Goal: Information Seeking & Learning: Learn about a topic

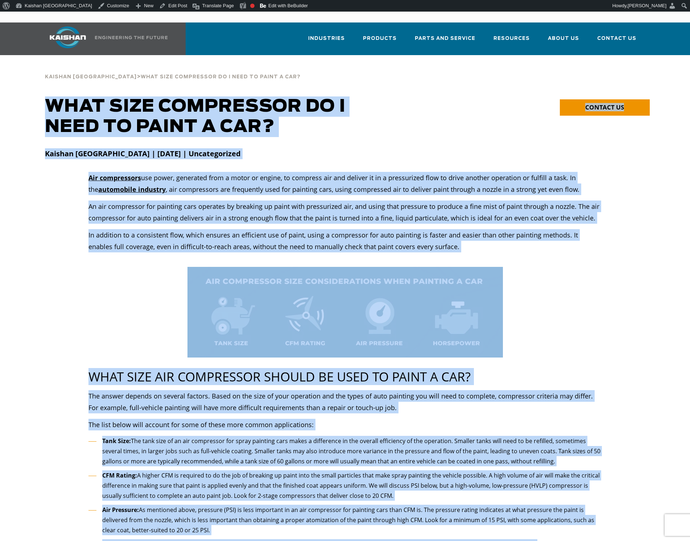
drag, startPoint x: 563, startPoint y: 406, endPoint x: 37, endPoint y: 96, distance: 610.3
click at [37, 96] on div "**********" at bounding box center [345, 486] width 690 height 781
copy div "**********"
click at [223, 201] on p "An air compressor for painting cars operates by breaking up paint with pressuri…" at bounding box center [345, 212] width 514 height 23
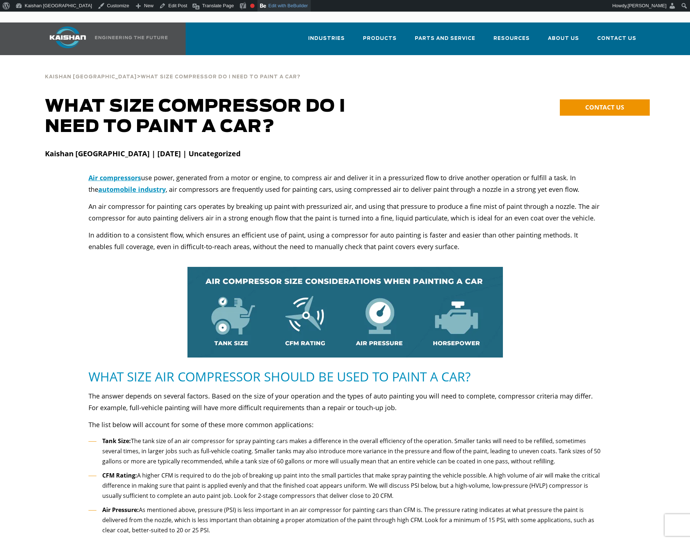
click at [258, 5] on link "Edit with BeBuilder" at bounding box center [284, 6] width 53 height 12
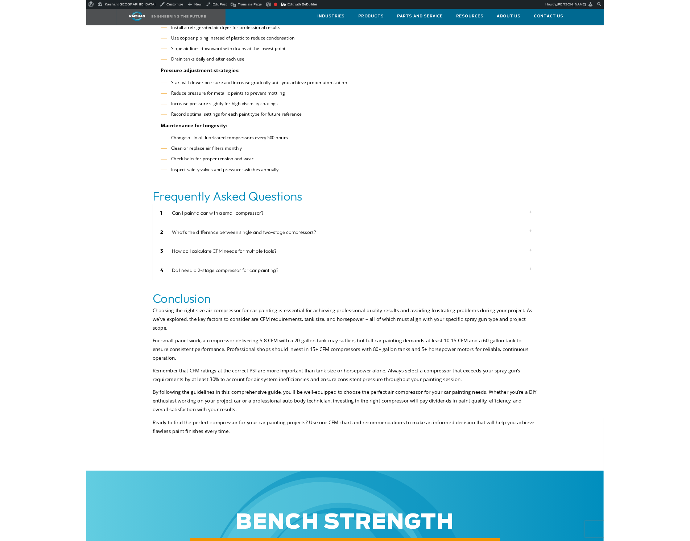
scroll to position [2031, 0]
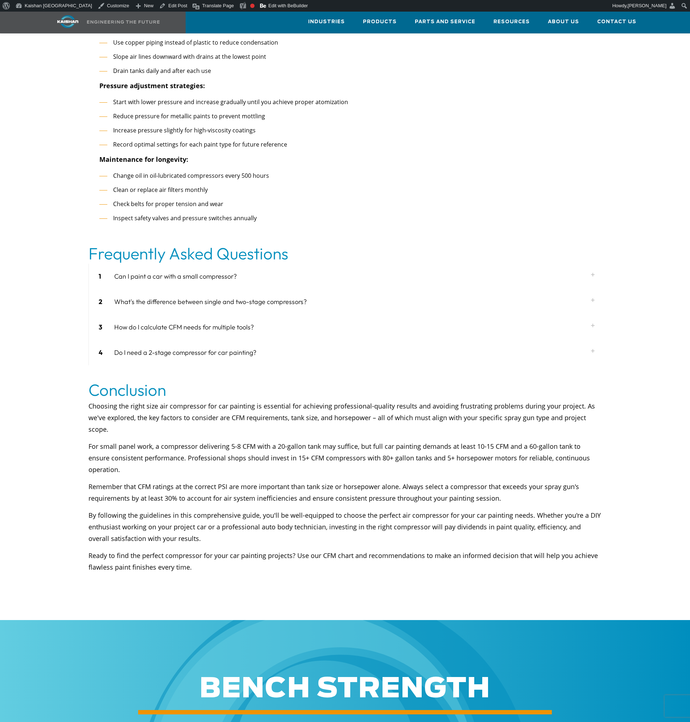
click at [181, 264] on div "1 Can I paint a car with a small compressor?" at bounding box center [345, 276] width 513 height 25
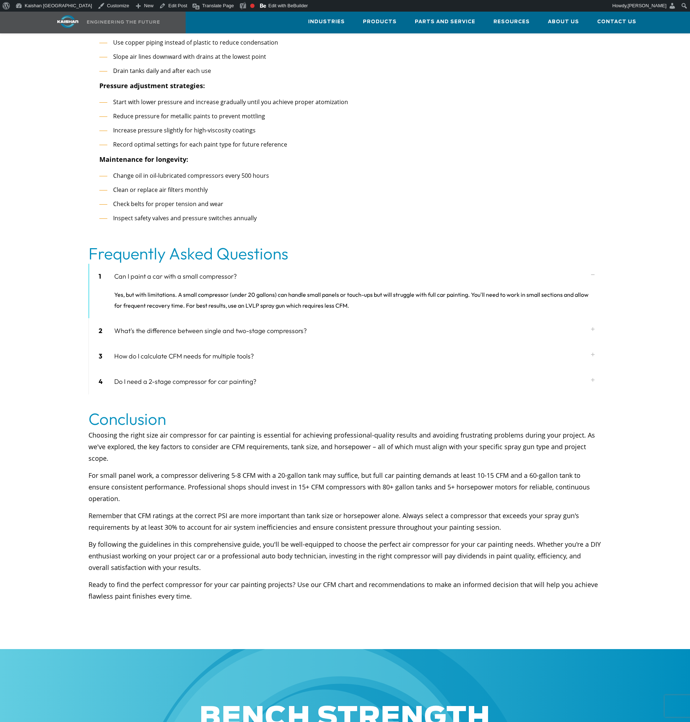
click at [157, 318] on div "2 What's the difference between single and two-stage compressors?" at bounding box center [345, 330] width 513 height 25
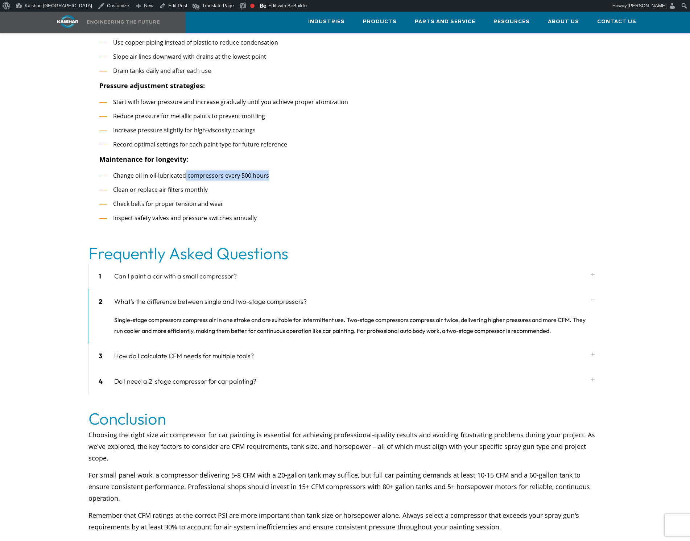
drag, startPoint x: 271, startPoint y: 155, endPoint x: 184, endPoint y: 152, distance: 87.1
click at [184, 170] on li "Change oil in oil-lubricated compressors every 500 hours" at bounding box center [350, 175] width 503 height 11
copy span "compressors every 500 hours"
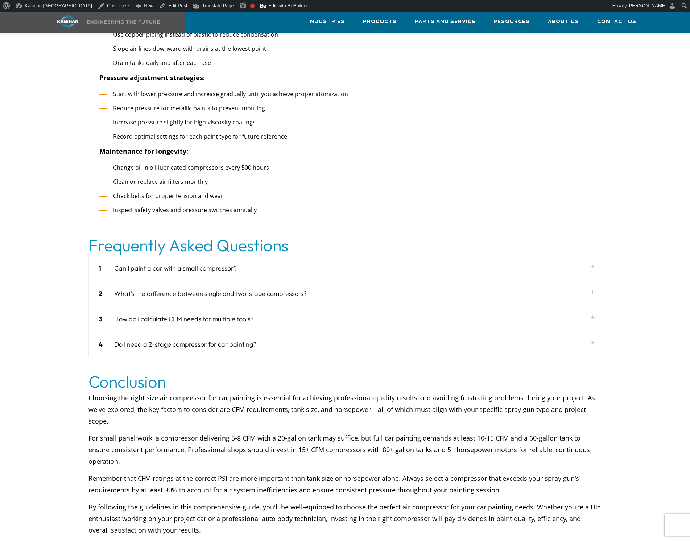
scroll to position [2104, 0]
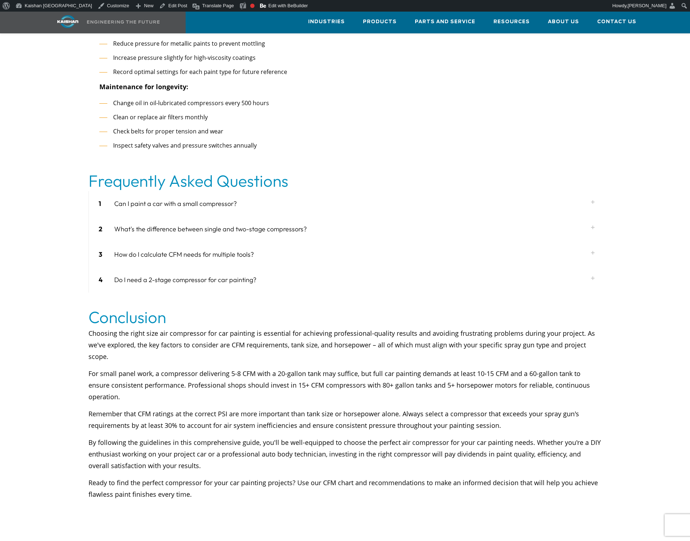
click at [146, 191] on div "1 Can I paint a car with a small compressor?" at bounding box center [345, 203] width 513 height 25
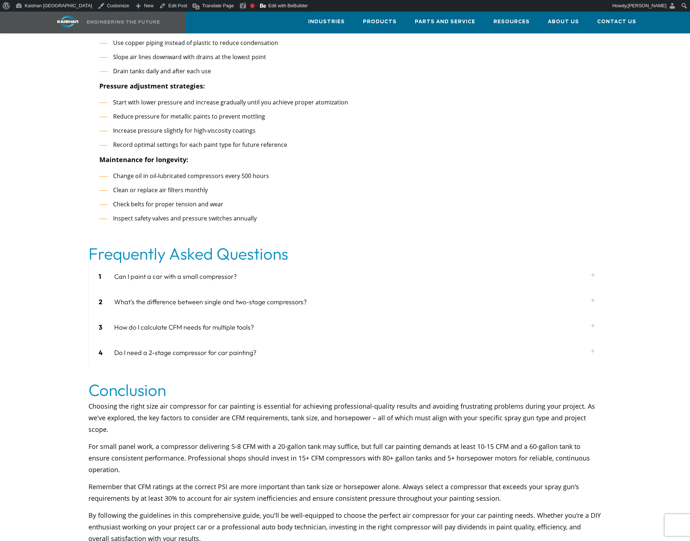
scroll to position [2031, 0]
click at [154, 264] on div "1 Can I paint a car with a small compressor?" at bounding box center [345, 276] width 513 height 25
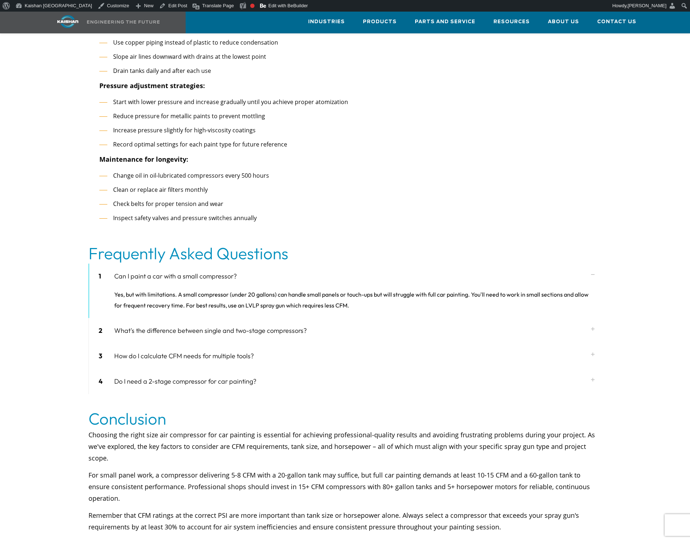
click at [154, 264] on div "1 Can I paint a car with a small compressor?" at bounding box center [345, 276] width 513 height 25
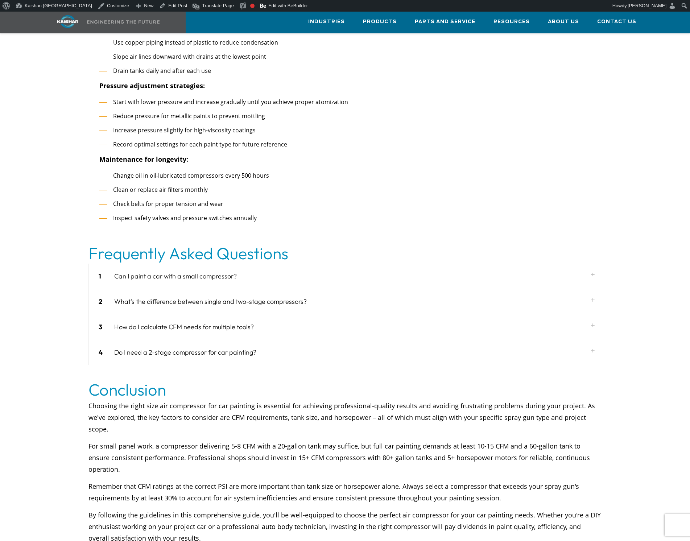
drag, startPoint x: 657, startPoint y: 251, endPoint x: 602, endPoint y: 188, distance: 83.6
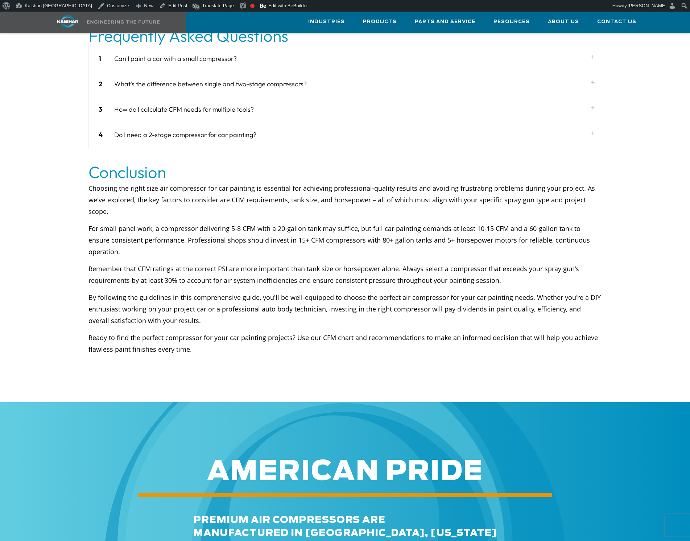
scroll to position [2275, 0]
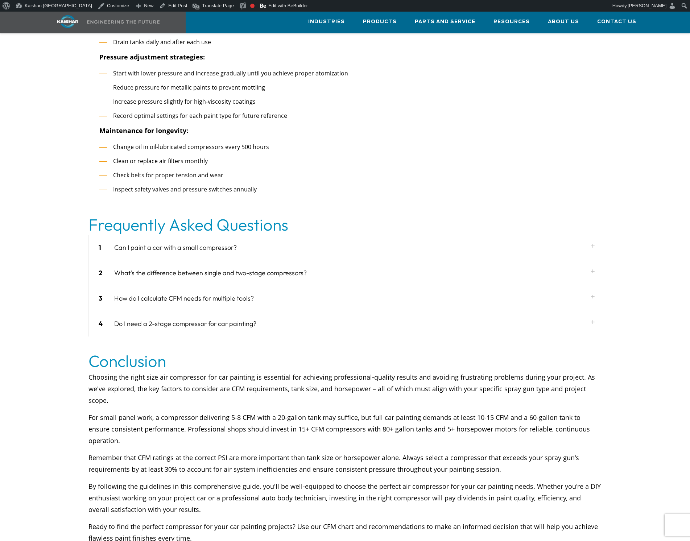
scroll to position [2067, 0]
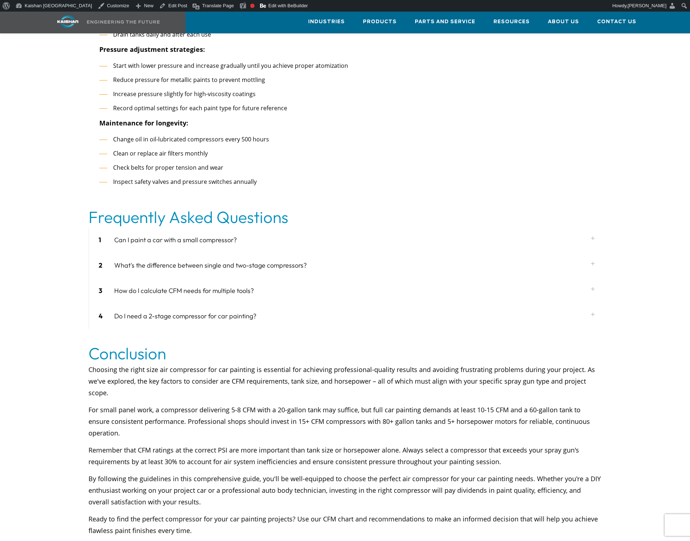
click at [158, 227] on div "1 Can I paint a car with a small compressor?" at bounding box center [345, 239] width 513 height 25
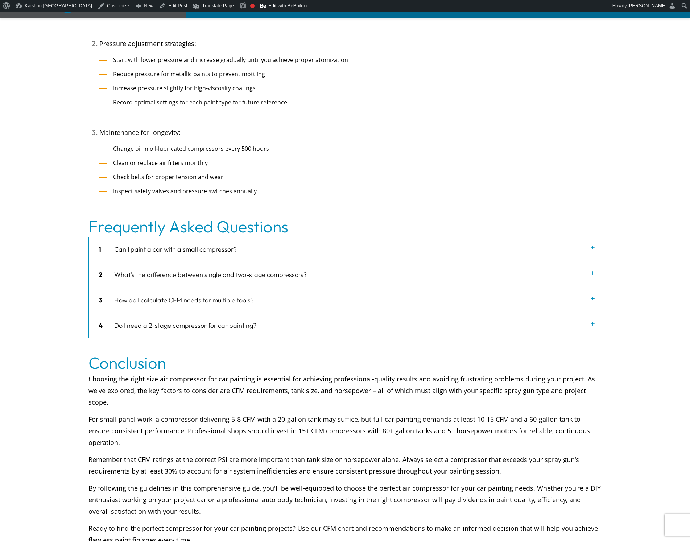
scroll to position [2067, 0]
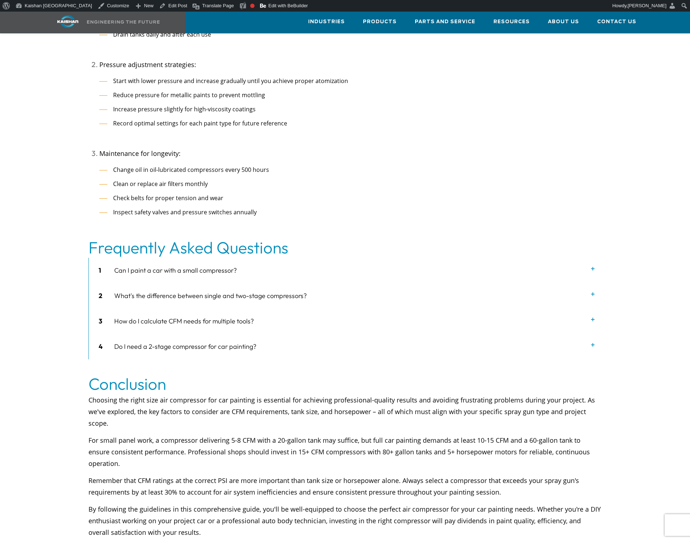
click at [592, 265] on icon at bounding box center [592, 268] width 7 height 7
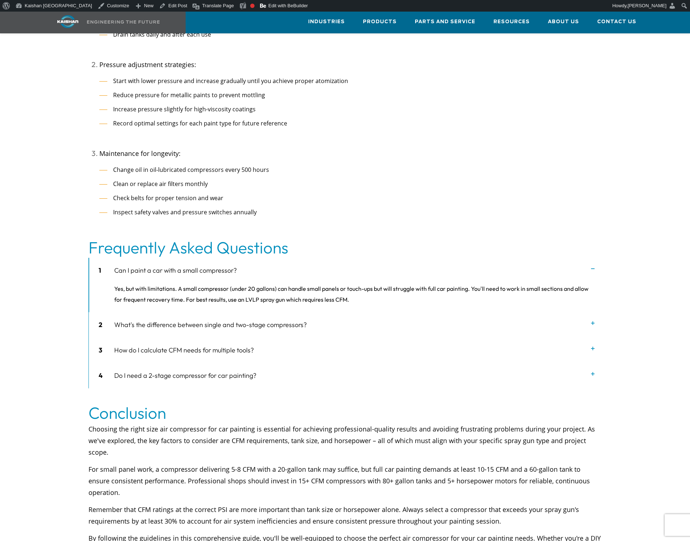
click at [592, 320] on icon at bounding box center [592, 323] width 7 height 7
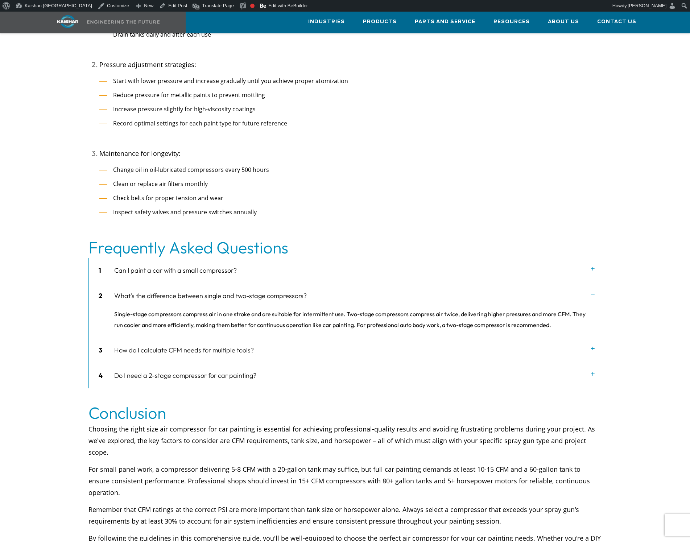
click at [596, 345] on icon at bounding box center [592, 348] width 7 height 7
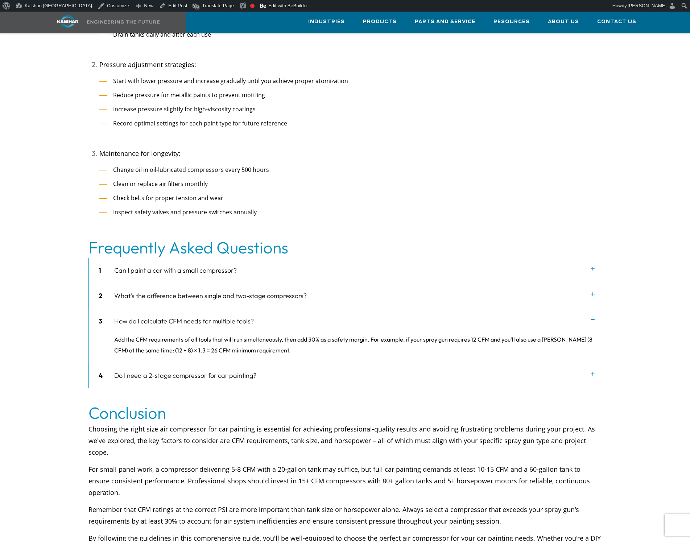
click at [592, 371] on icon at bounding box center [592, 374] width 7 height 7
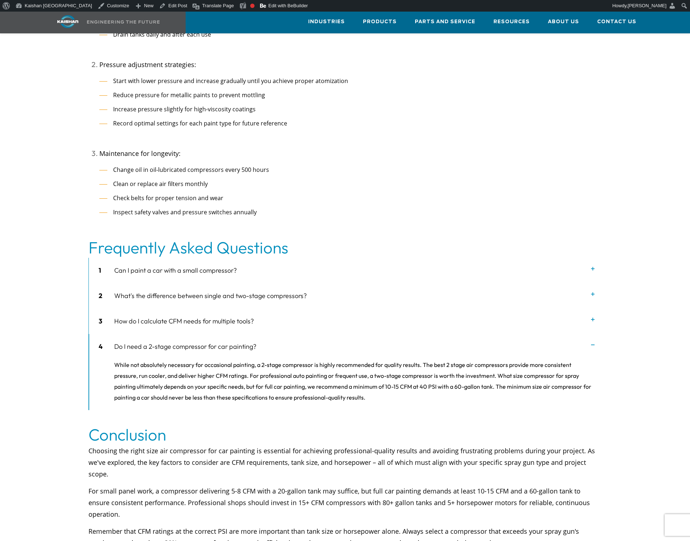
click at [203, 359] on div "While not absolutely necessary for occasional painting, a 2-stage compressor is…" at bounding box center [345, 384] width 513 height 51
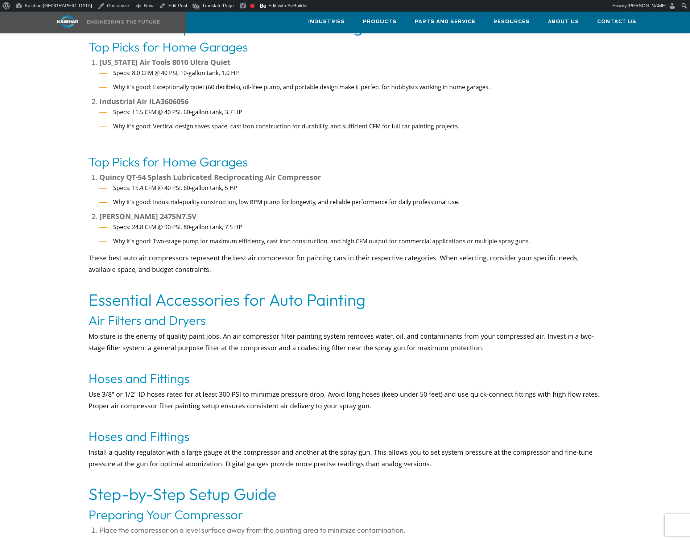
scroll to position [979, 0]
